Goal: Information Seeking & Learning: Learn about a topic

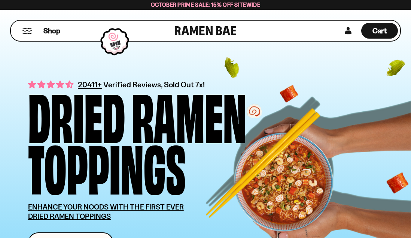
click at [235, 5] on span "October Prime Sale: 15% off Sitewide" at bounding box center [205, 4] width 109 height 7
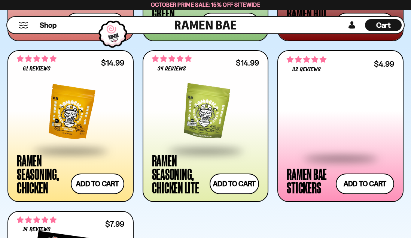
scroll to position [2051, 0]
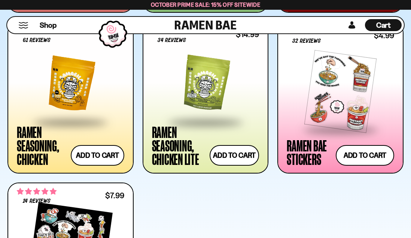
click at [166, 129] on span at bounding box center [205, 122] width 91 height 26
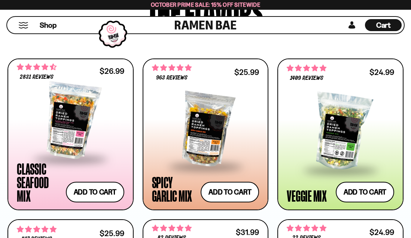
scroll to position [422, 0]
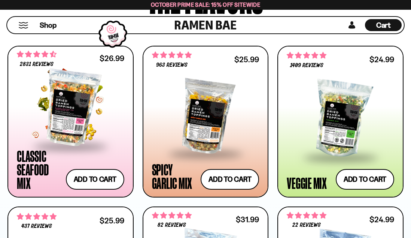
click at [62, 108] on div at bounding box center [70, 107] width 107 height 75
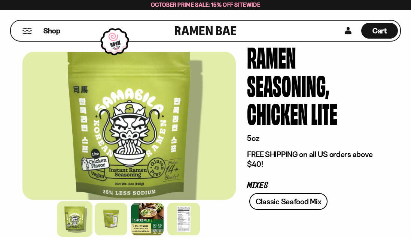
scroll to position [144, 0]
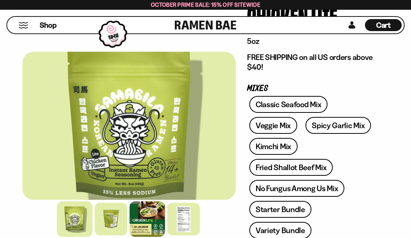
click at [157, 222] on div at bounding box center [147, 219] width 36 height 36
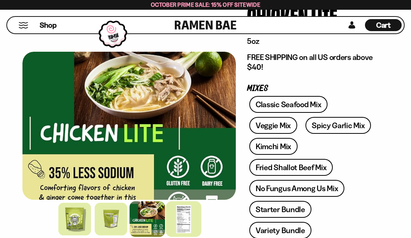
click at [190, 213] on div at bounding box center [184, 219] width 36 height 36
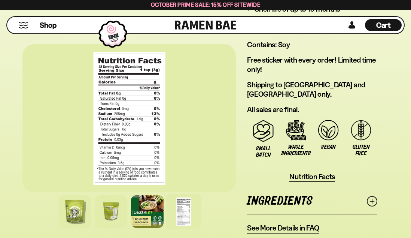
scroll to position [855, 0]
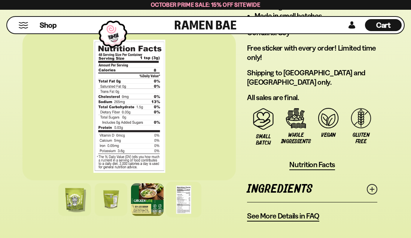
click at [298, 176] on link "Ingredients" at bounding box center [312, 189] width 130 height 26
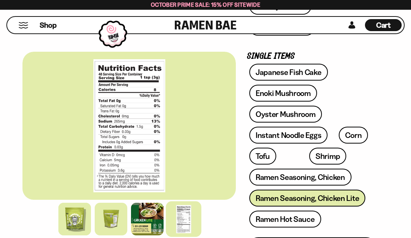
scroll to position [9, 0]
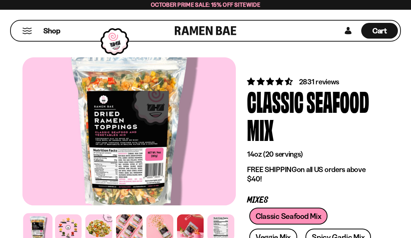
scroll to position [43, 0]
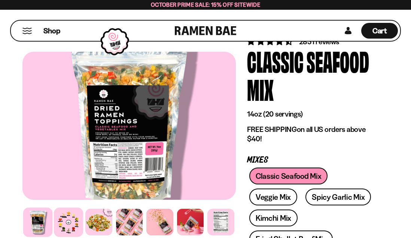
click at [66, 227] on div at bounding box center [67, 221] width 29 height 29
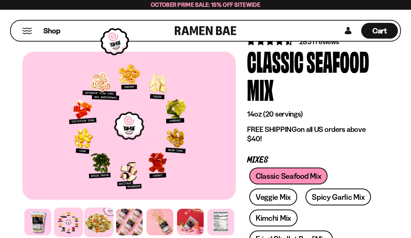
click at [101, 221] on div at bounding box center [98, 221] width 29 height 29
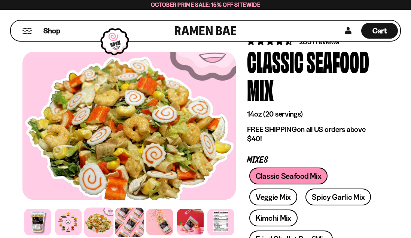
click at [122, 220] on div at bounding box center [128, 221] width 29 height 29
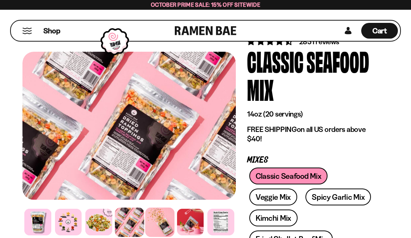
click at [149, 222] on div at bounding box center [159, 221] width 29 height 29
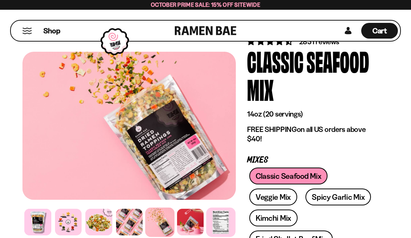
click at [218, 218] on div at bounding box center [220, 221] width 29 height 29
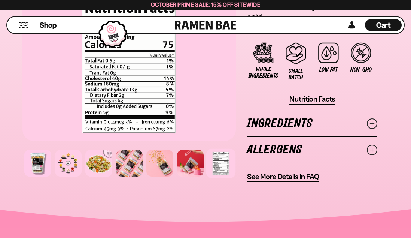
scroll to position [852, 0]
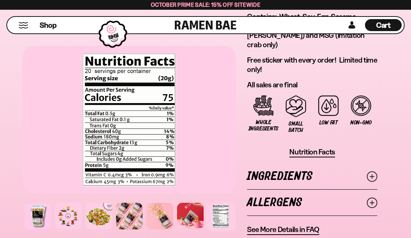
click at [282, 163] on link "Ingredients" at bounding box center [312, 176] width 130 height 26
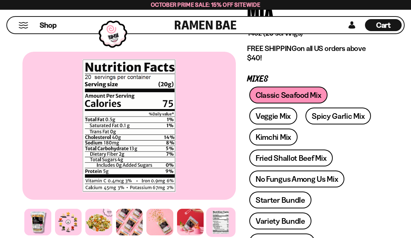
scroll to position [7, 0]
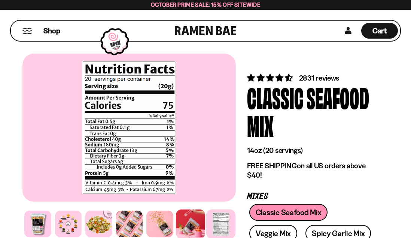
click at [199, 230] on div at bounding box center [189, 223] width 29 height 29
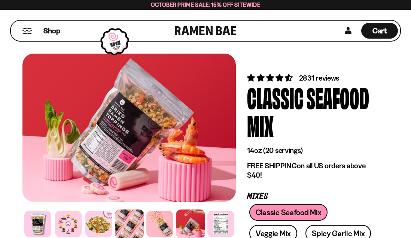
click at [122, 220] on div at bounding box center [128, 223] width 29 height 29
